Goal: Navigation & Orientation: Find specific page/section

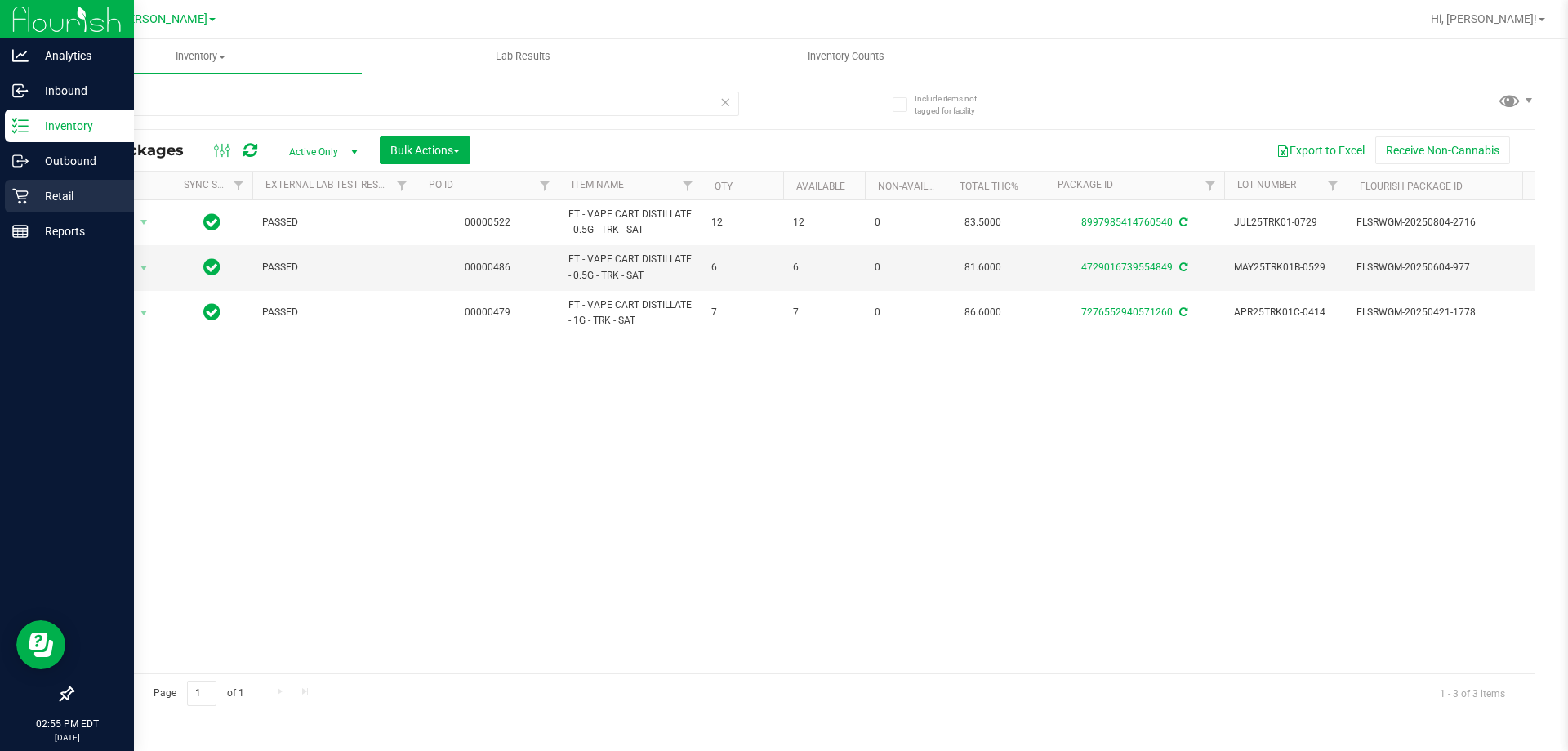
click at [24, 202] on icon at bounding box center [20, 196] width 15 height 15
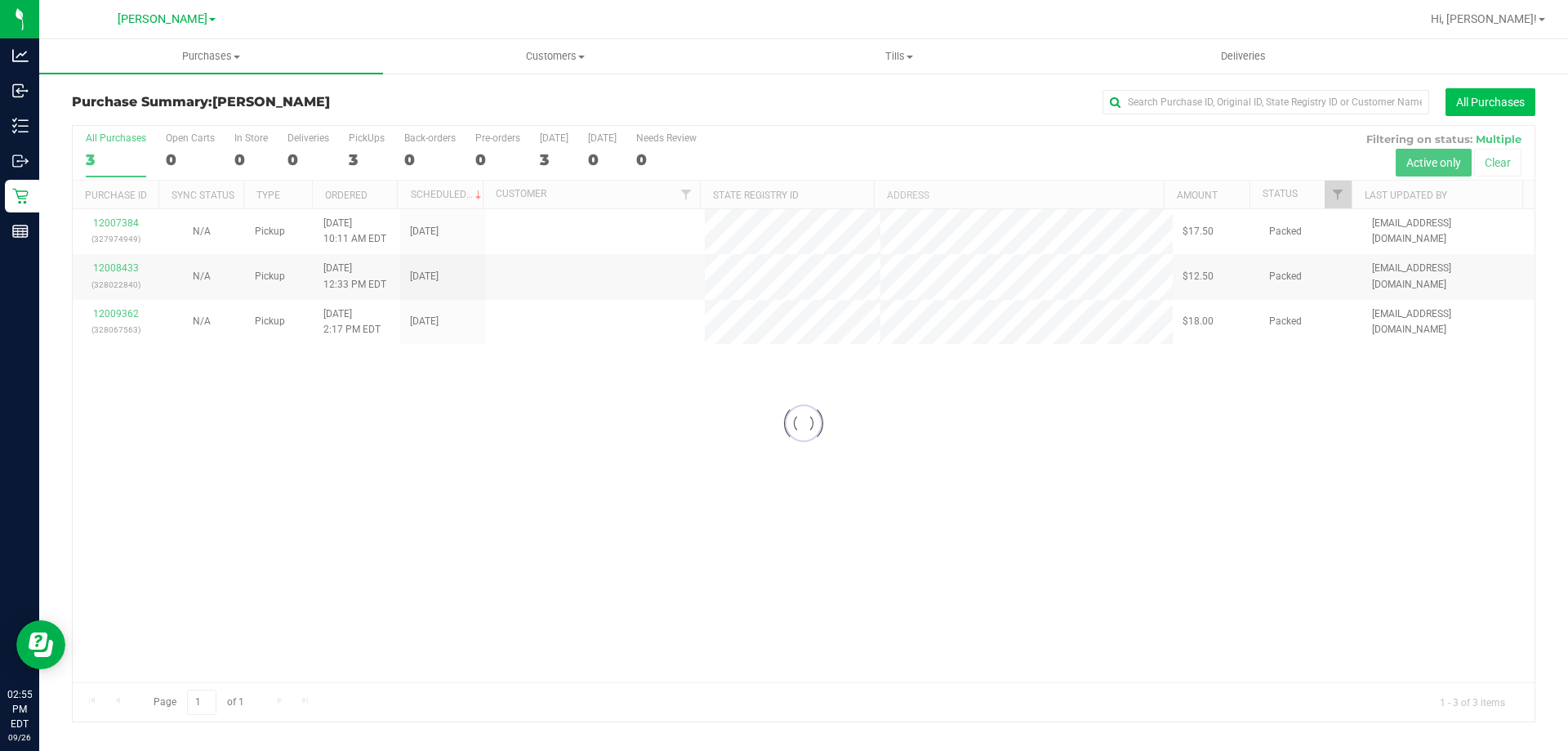
click at [1498, 103] on button "All Purchases" at bounding box center [1490, 102] width 90 height 28
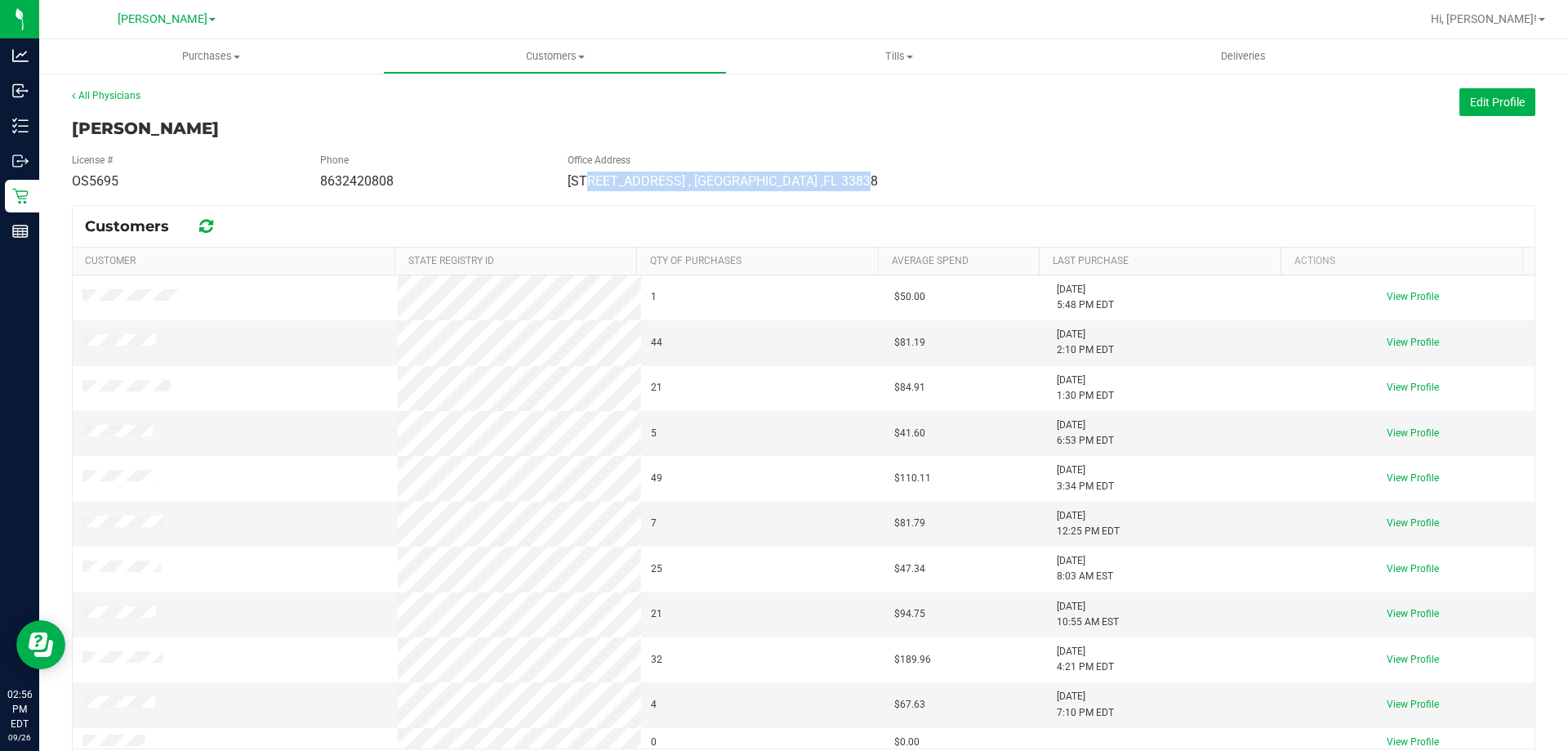
drag, startPoint x: 790, startPoint y: 179, endPoint x: 584, endPoint y: 172, distance: 206.1
click at [584, 172] on div "[STREET_ADDRESS] , [GEOGRAPHIC_DATA] , FL 33838" at bounding box center [1052, 181] width 993 height 20
click at [577, 188] on span "[STREET_ADDRESS]" at bounding box center [627, 180] width 118 height 15
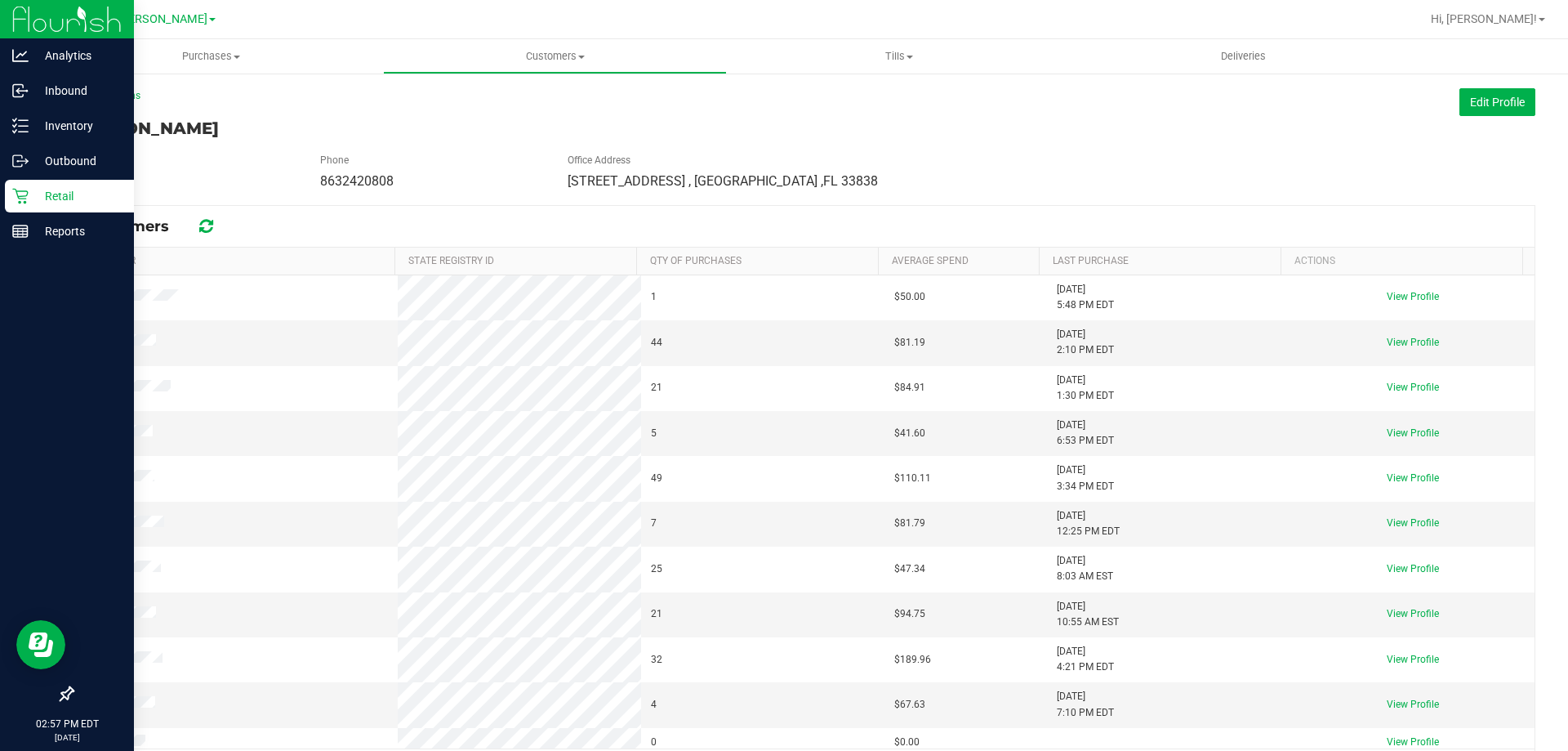
click at [28, 203] on icon at bounding box center [21, 196] width 16 height 16
